Goal: Task Accomplishment & Management: Complete application form

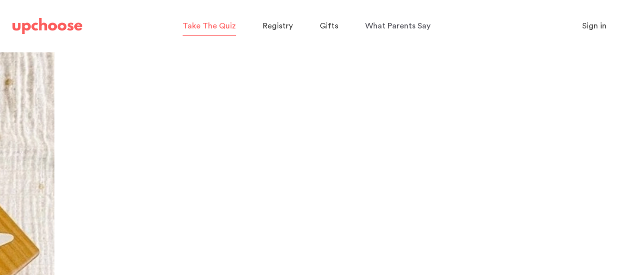
click at [206, 28] on span "Take The Quiz" at bounding box center [208, 26] width 53 height 8
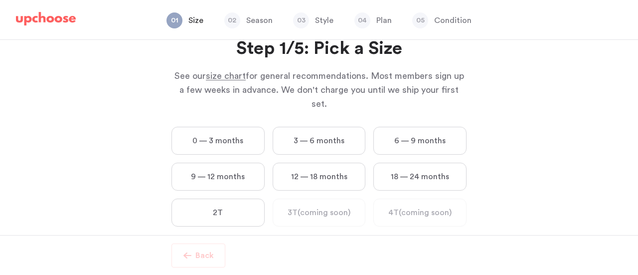
scroll to position [35, 0]
click at [220, 132] on label "0 — 3 months" at bounding box center [218, 141] width 93 height 28
click at [0, 0] on months "0 — 3 months" at bounding box center [0, 0] width 0 height 0
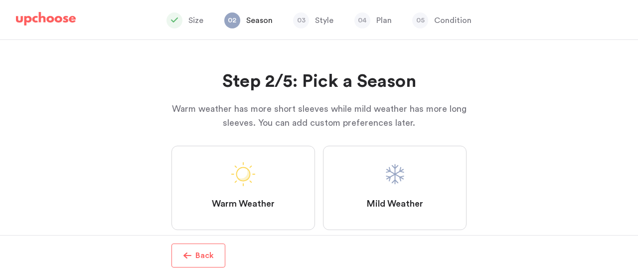
scroll to position [26, 0]
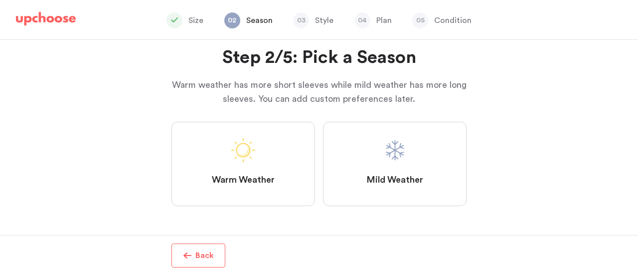
click at [438, 149] on label "Mild Weather" at bounding box center [395, 164] width 144 height 84
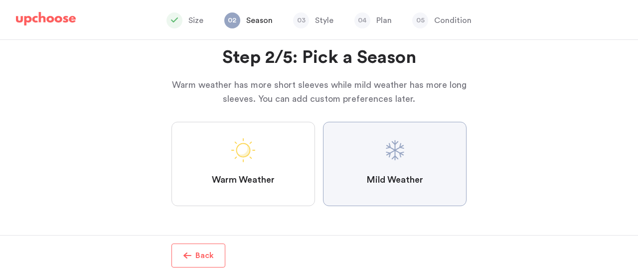
click at [0, 0] on Weather "Mild Weather" at bounding box center [0, 0] width 0 height 0
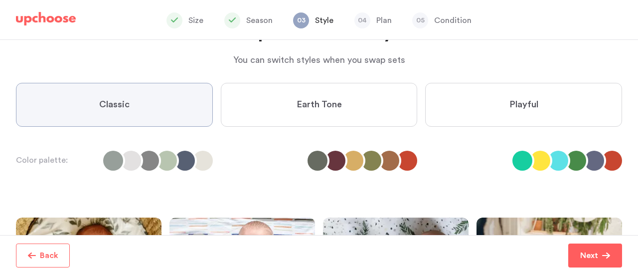
scroll to position [51, 0]
click at [371, 127] on div "Classic Earth Tone Playful" at bounding box center [319, 109] width 614 height 52
click at [351, 119] on label "Earth Tone" at bounding box center [319, 105] width 197 height 44
click at [0, 0] on Tone "Earth Tone" at bounding box center [0, 0] width 0 height 0
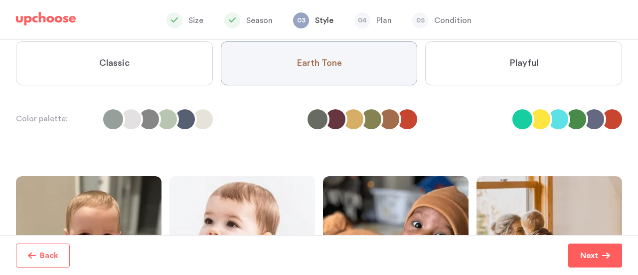
scroll to position [93, 0]
drag, startPoint x: 461, startPoint y: 81, endPoint x: 433, endPoint y: 66, distance: 31.5
click at [433, 66] on label "Playful" at bounding box center [523, 63] width 197 height 44
click at [0, 0] on input "Playful" at bounding box center [0, 0] width 0 height 0
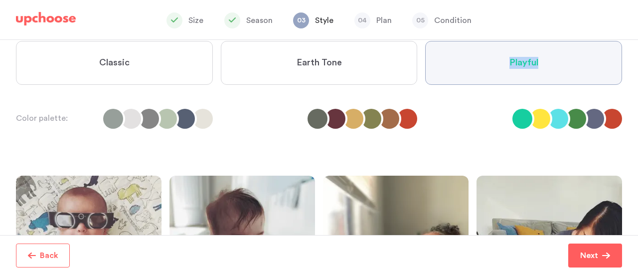
click at [433, 66] on label "Playful" at bounding box center [523, 63] width 197 height 44
click at [0, 0] on input "Playful" at bounding box center [0, 0] width 0 height 0
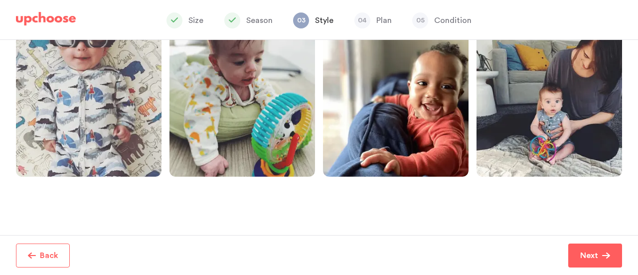
scroll to position [125, 0]
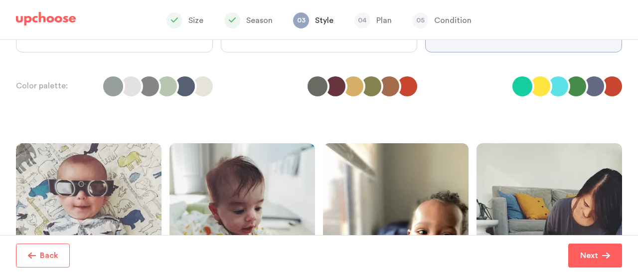
click at [206, 42] on label "Classic" at bounding box center [114, 30] width 197 height 44
click at [0, 0] on input "Classic" at bounding box center [0, 0] width 0 height 0
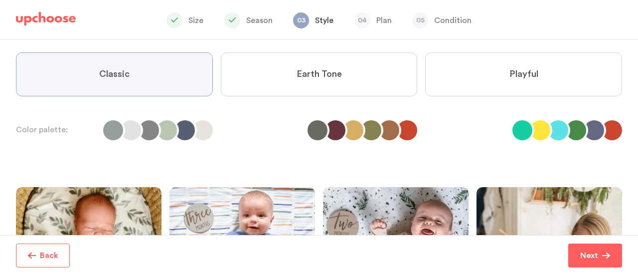
scroll to position [81, 0]
drag, startPoint x: 312, startPoint y: 67, endPoint x: 290, endPoint y: 72, distance: 21.9
click at [290, 72] on label "Earth Tone" at bounding box center [319, 74] width 197 height 44
click at [0, 0] on Tone "Earth Tone" at bounding box center [0, 0] width 0 height 0
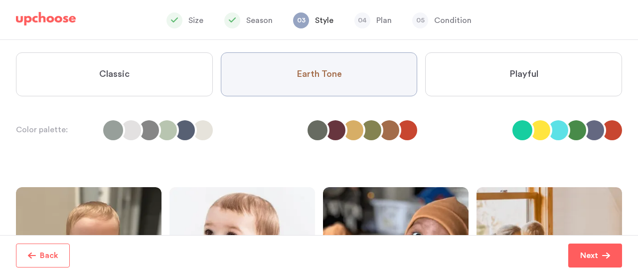
scroll to position [301, 0]
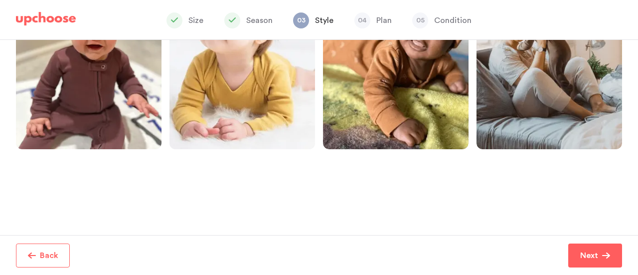
drag, startPoint x: 589, startPoint y: 250, endPoint x: 600, endPoint y: 255, distance: 12.0
click at [600, 255] on span "Next" at bounding box center [591, 255] width 22 height 12
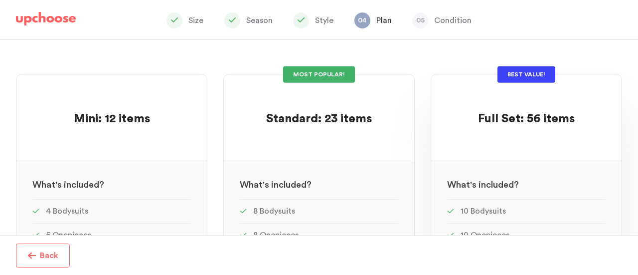
scroll to position [73, 0]
drag, startPoint x: 375, startPoint y: 112, endPoint x: 313, endPoint y: 107, distance: 62.6
click at [313, 107] on p at bounding box center [319, 104] width 106 height 16
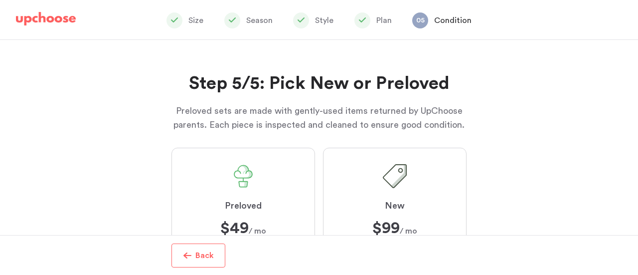
click at [313, 107] on div "Design Your Set of Organic Baby Clothes in Less Than 3 Minutes Congrats on taki…" at bounding box center [319, 137] width 638 height 195
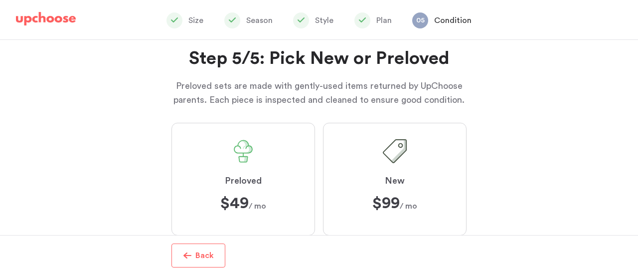
scroll to position [55, 0]
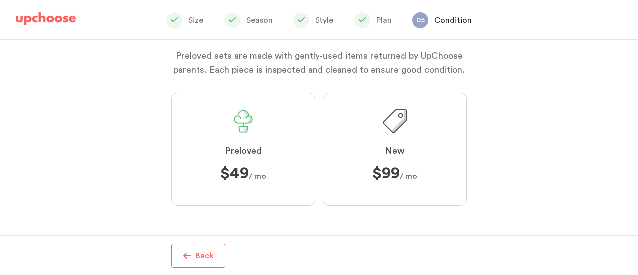
click at [276, 128] on label "Preloved $49 $49 / mo" at bounding box center [244, 149] width 144 height 113
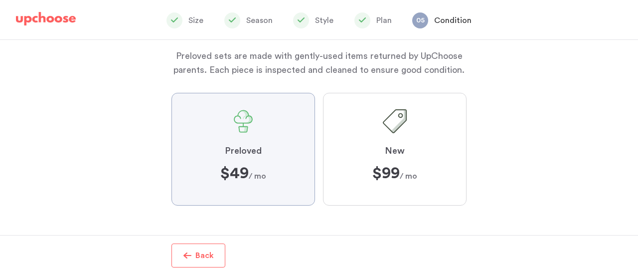
click at [0, 0] on input "Preloved $49 $49 / mo" at bounding box center [0, 0] width 0 height 0
